Goal: Information Seeking & Learning: Learn about a topic

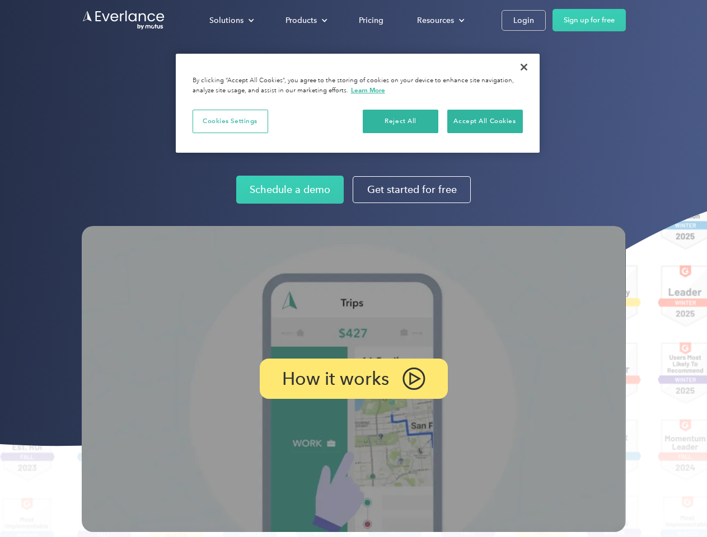
click at [353, 269] on img at bounding box center [354, 379] width 544 height 306
click at [231, 20] on div "Solutions" at bounding box center [226, 20] width 34 height 14
click at [305, 20] on div "Products" at bounding box center [301, 20] width 31 height 14
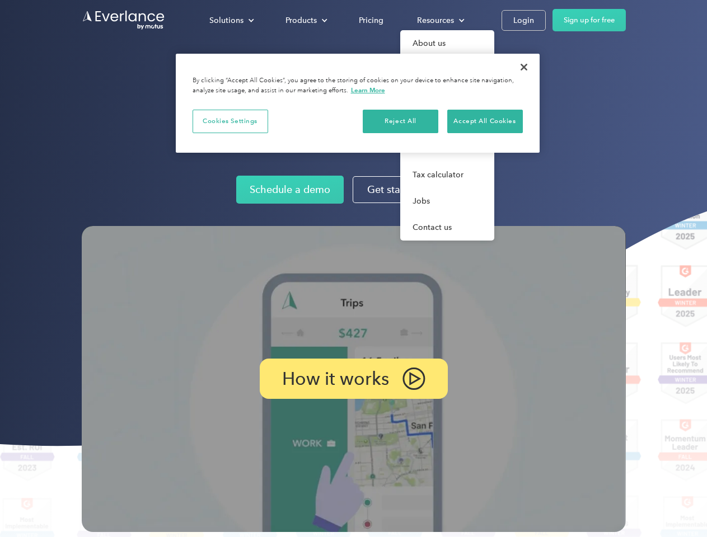
click at [439, 20] on div "Resources" at bounding box center [435, 20] width 37 height 14
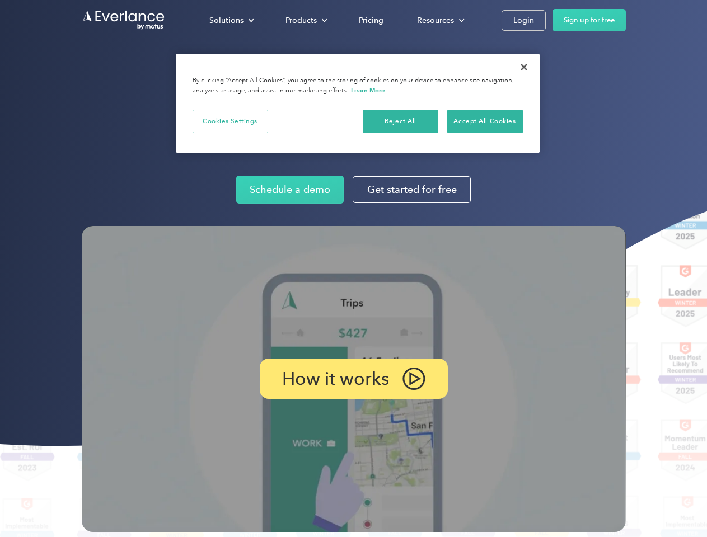
click at [353, 379] on p "How it works" at bounding box center [335, 378] width 107 height 13
click at [230, 121] on button "Cookies Settings" at bounding box center [231, 122] width 76 height 24
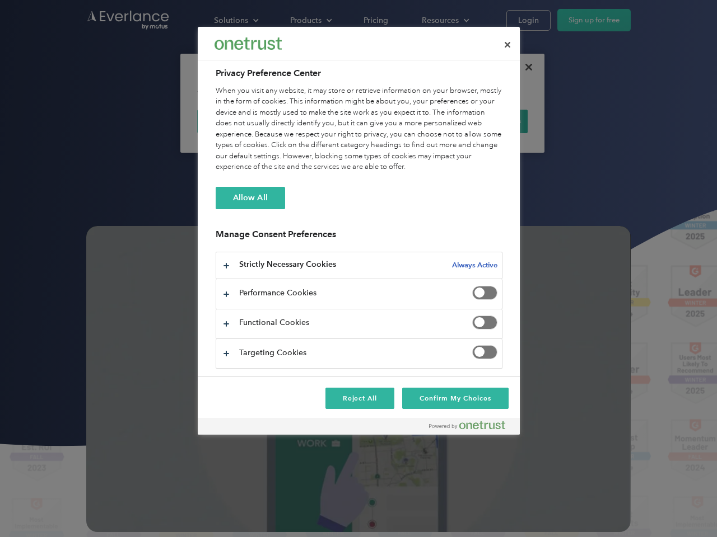
click at [401, 121] on div "When you visit any website, it may store or retrieve information on your browse…" at bounding box center [359, 129] width 287 height 87
click at [485, 121] on div "When you visit any website, it may store or retrieve information on your browse…" at bounding box center [359, 129] width 287 height 87
click at [524, 67] on div at bounding box center [358, 268] width 717 height 537
